Goal: Task Accomplishment & Management: Use online tool/utility

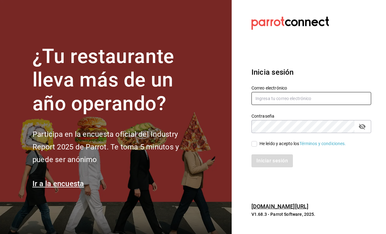
click at [275, 105] on input "text" at bounding box center [311, 98] width 120 height 13
type input "multiuser@baguettesdelalagunilla.com"
click at [254, 143] on input "He leído y acepto los Términos y condiciones." at bounding box center [254, 144] width 6 height 6
checkbox input "true"
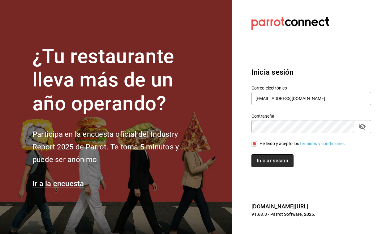
click at [262, 163] on button "Iniciar sesión" at bounding box center [272, 161] width 42 height 13
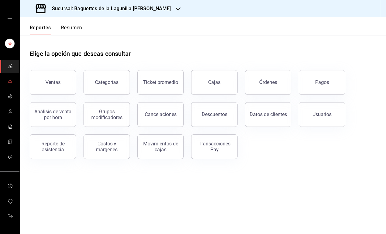
click at [11, 77] on link "mailbox folders" at bounding box center [9, 81] width 19 height 13
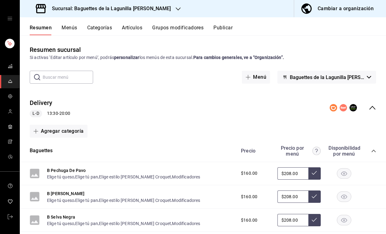
click at [66, 27] on button "Menús" at bounding box center [69, 30] width 15 height 11
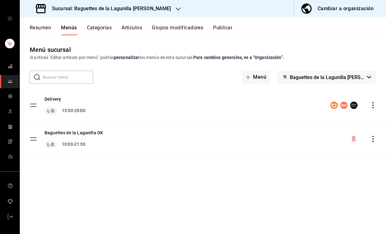
click at [373, 104] on icon "actions" at bounding box center [373, 105] width 6 height 6
